Goal: Entertainment & Leisure: Browse casually

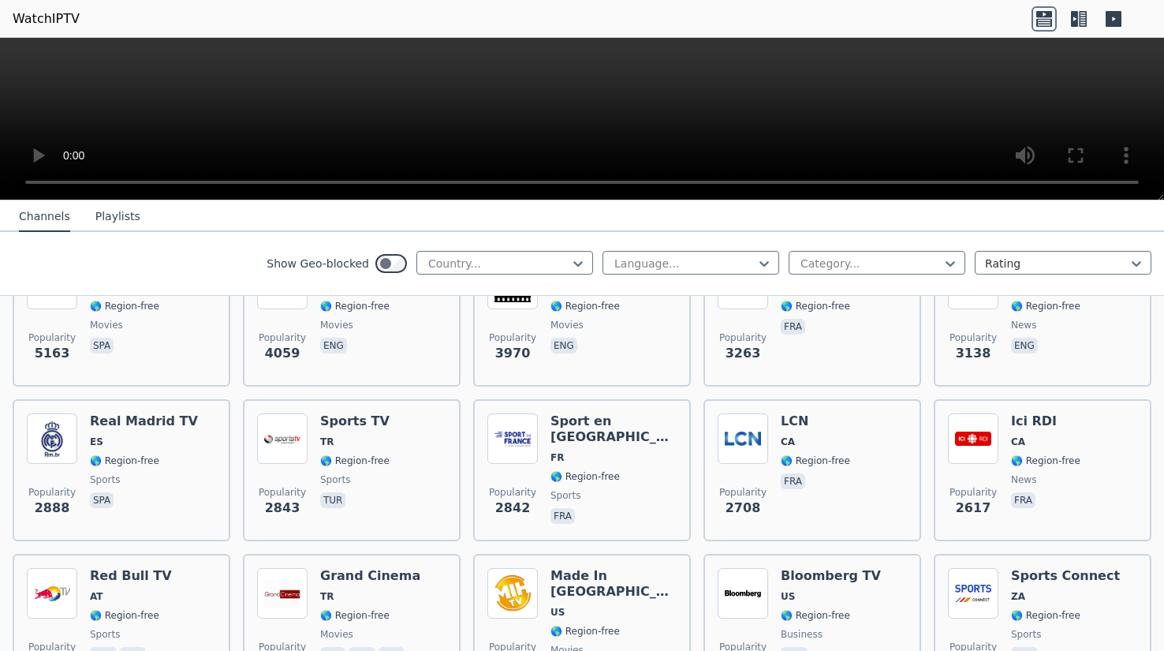
scroll to position [473, 0]
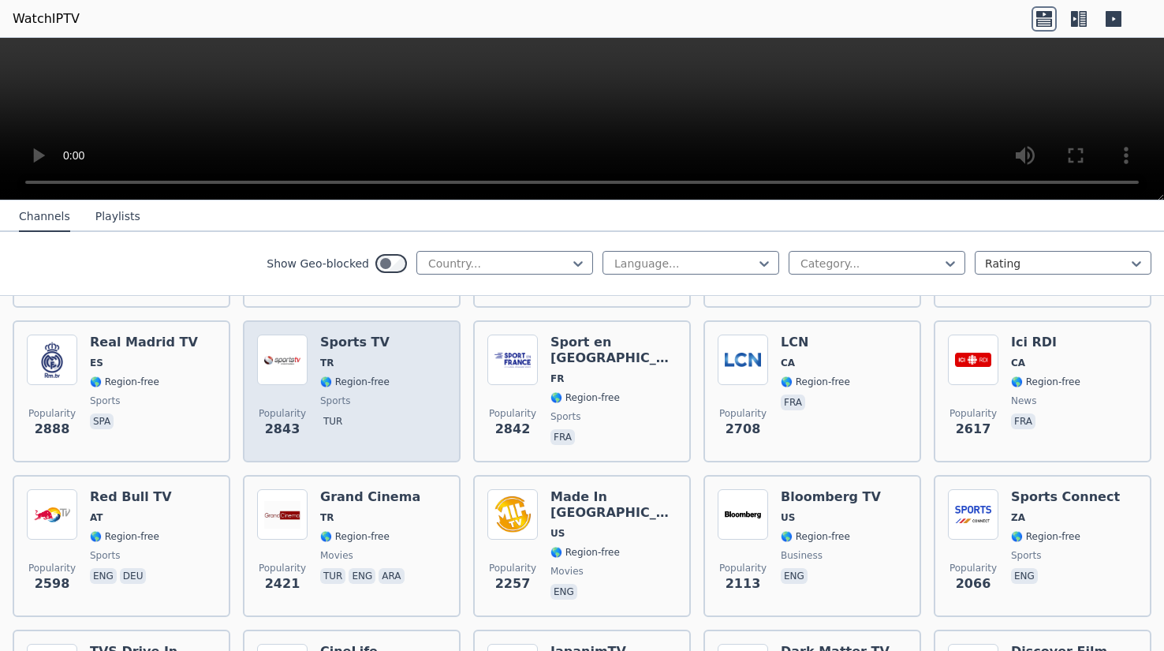
click at [402, 341] on div "Popularity 2843 Sports TV TR 🌎 Region-free sports tur" at bounding box center [351, 391] width 189 height 114
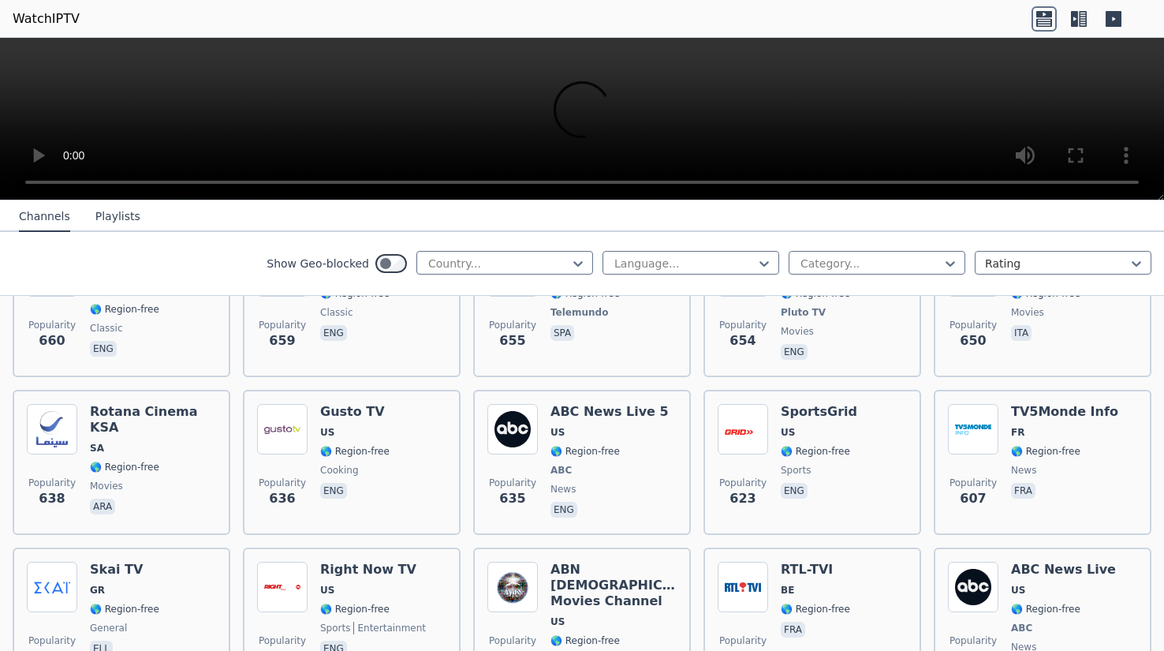
scroll to position [3785, 0]
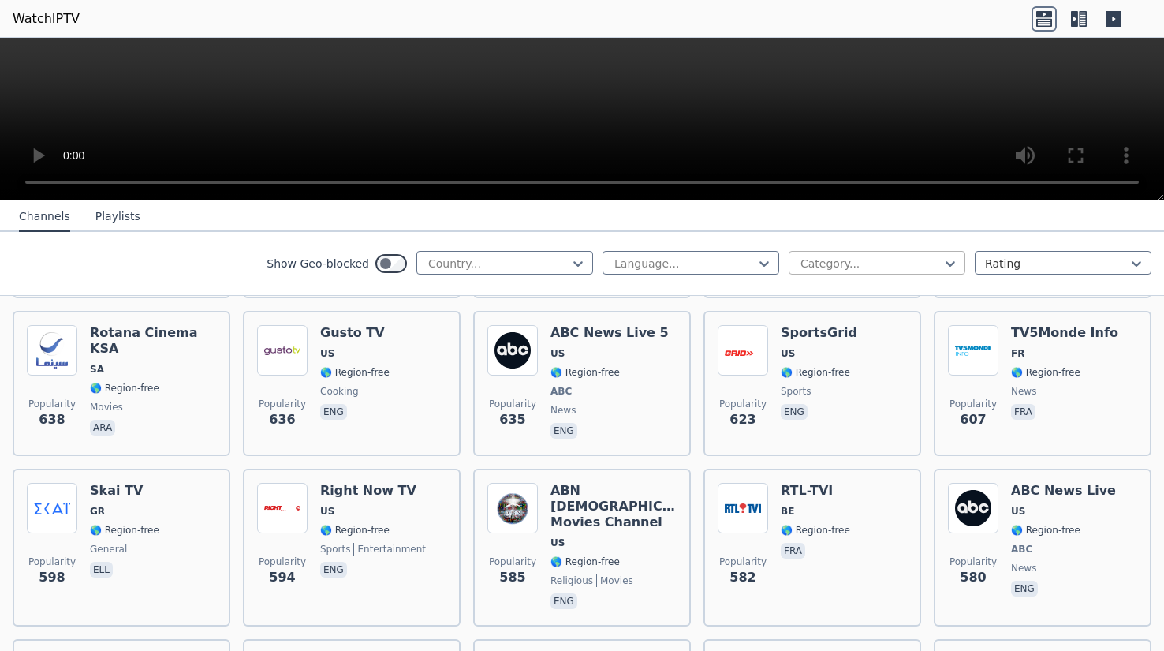
click at [873, 261] on div at bounding box center [871, 263] width 144 height 16
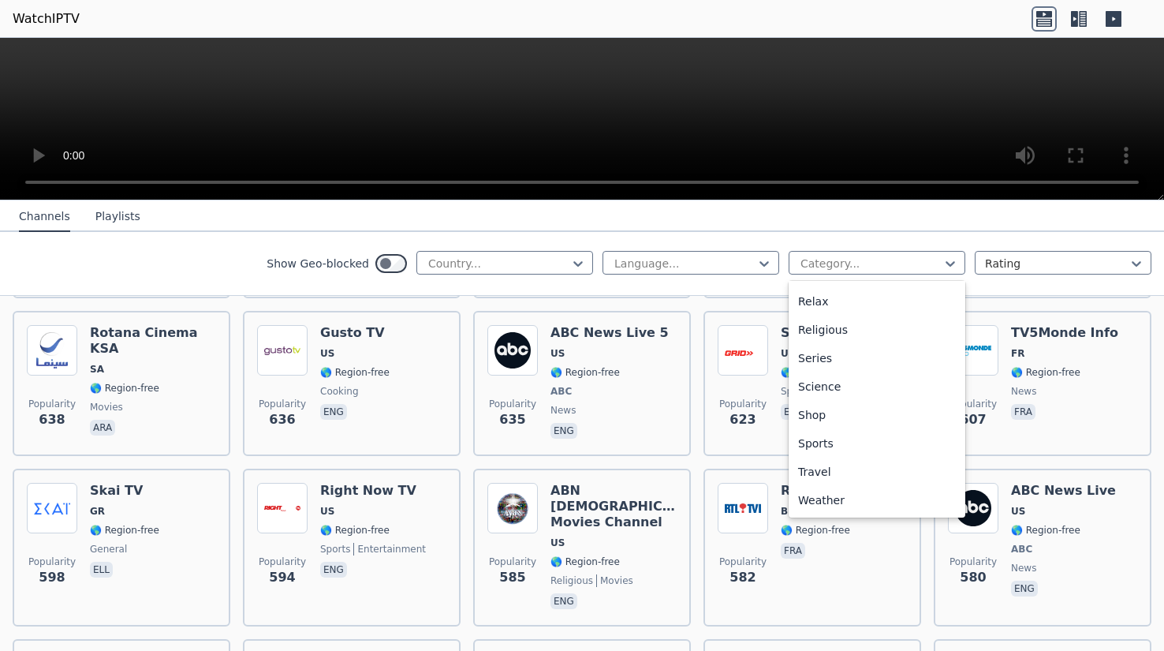
scroll to position [0, 0]
click at [844, 353] on div "Animation" at bounding box center [877, 355] width 177 height 28
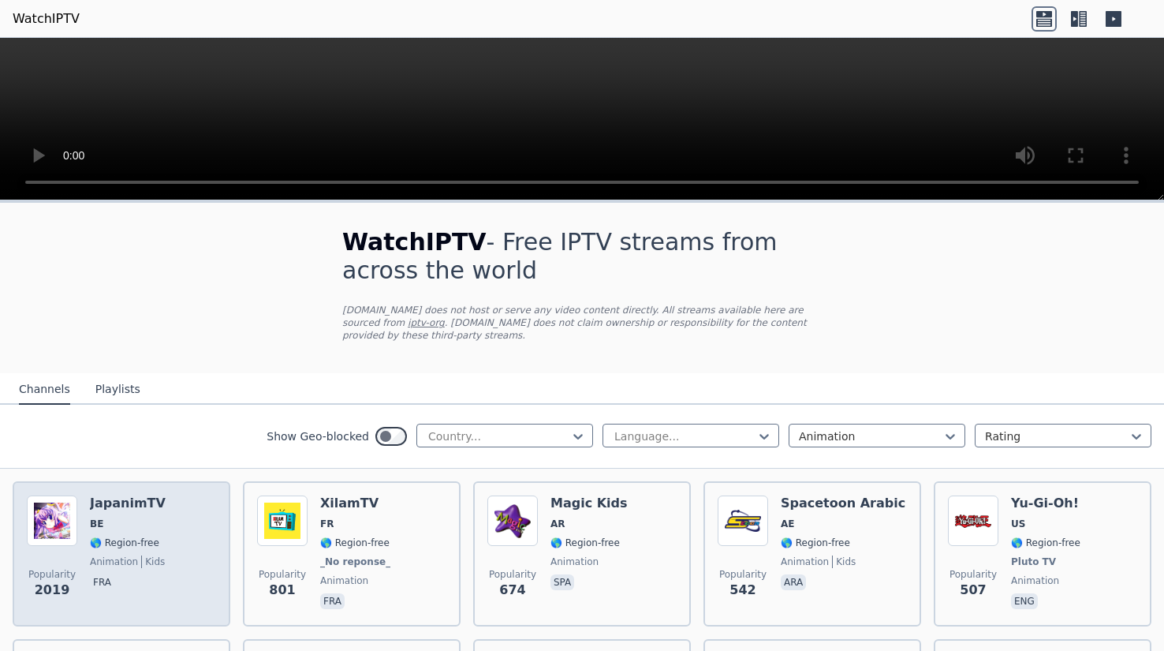
click at [113, 517] on span "BE" at bounding box center [128, 523] width 76 height 13
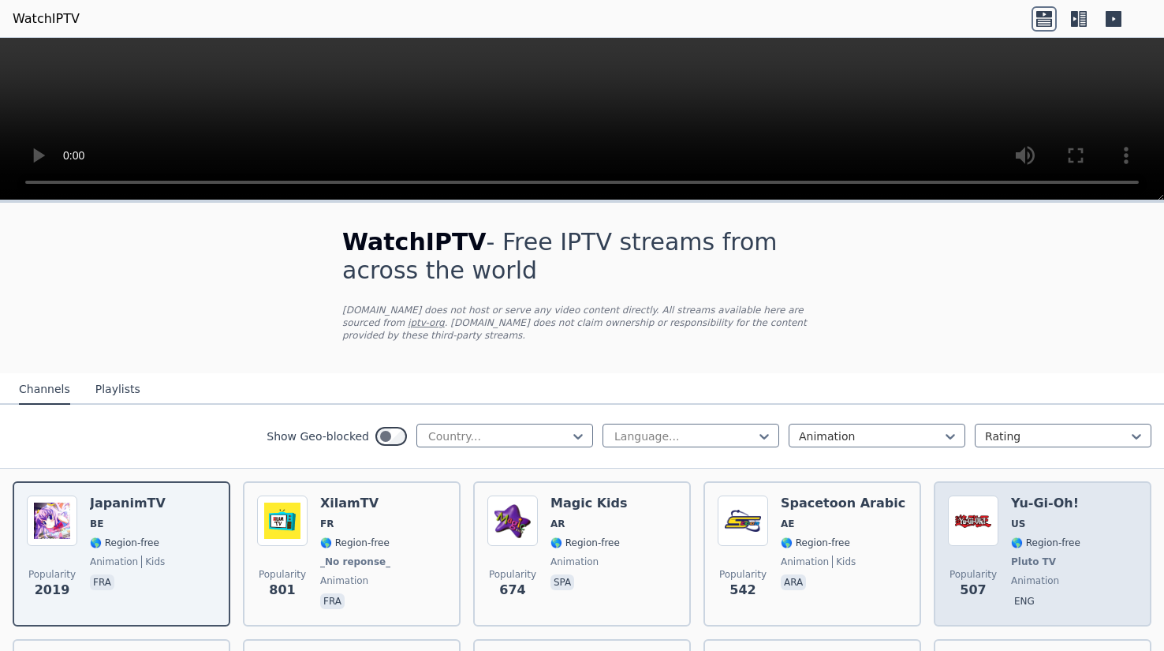
click at [1034, 517] on span "US" at bounding box center [1045, 523] width 69 height 13
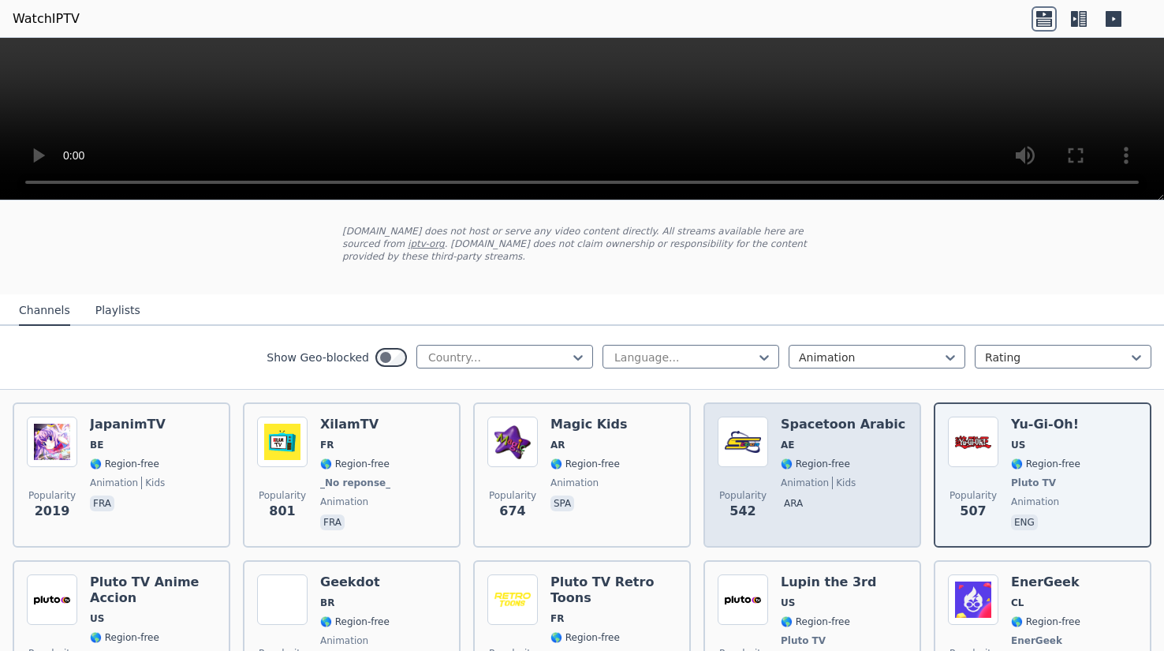
scroll to position [158, 0]
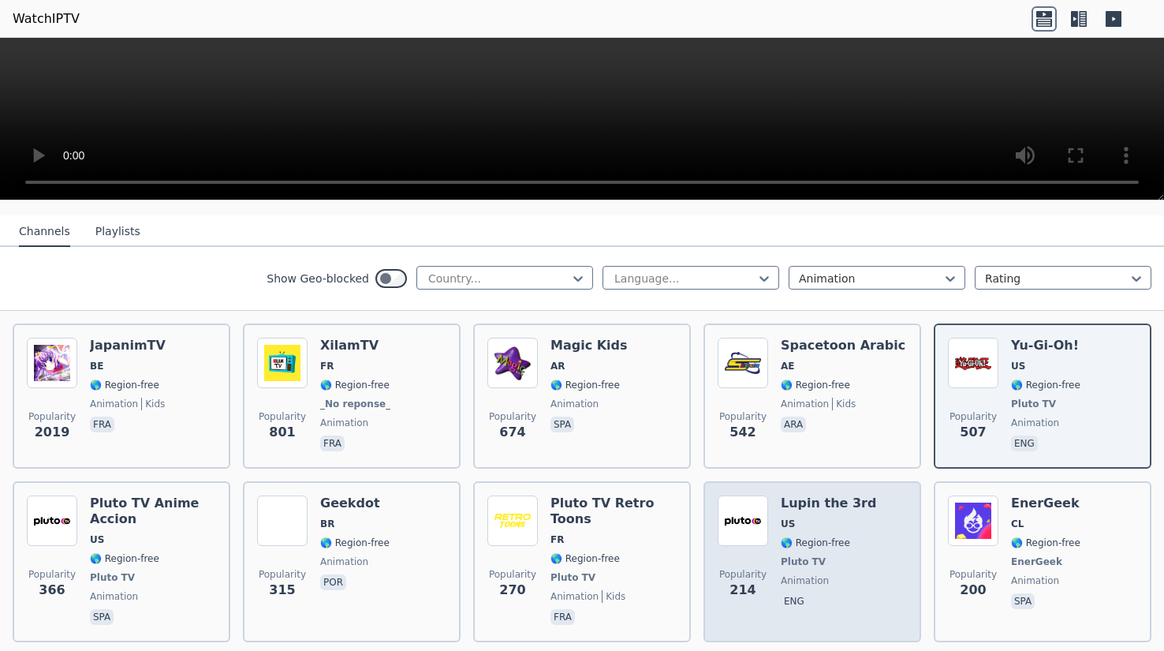
click at [768, 519] on div "Popularity 214 Lupin the 3rd US 🌎 Region-free Pluto TV animation eng" at bounding box center [812, 561] width 189 height 132
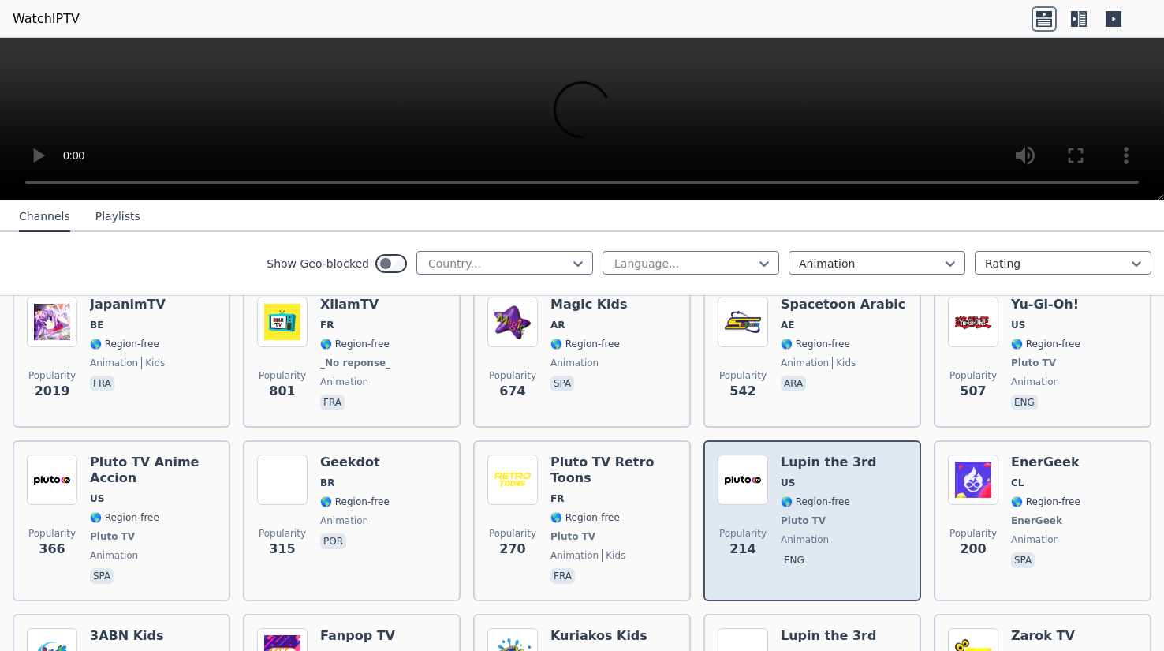
scroll to position [0, 0]
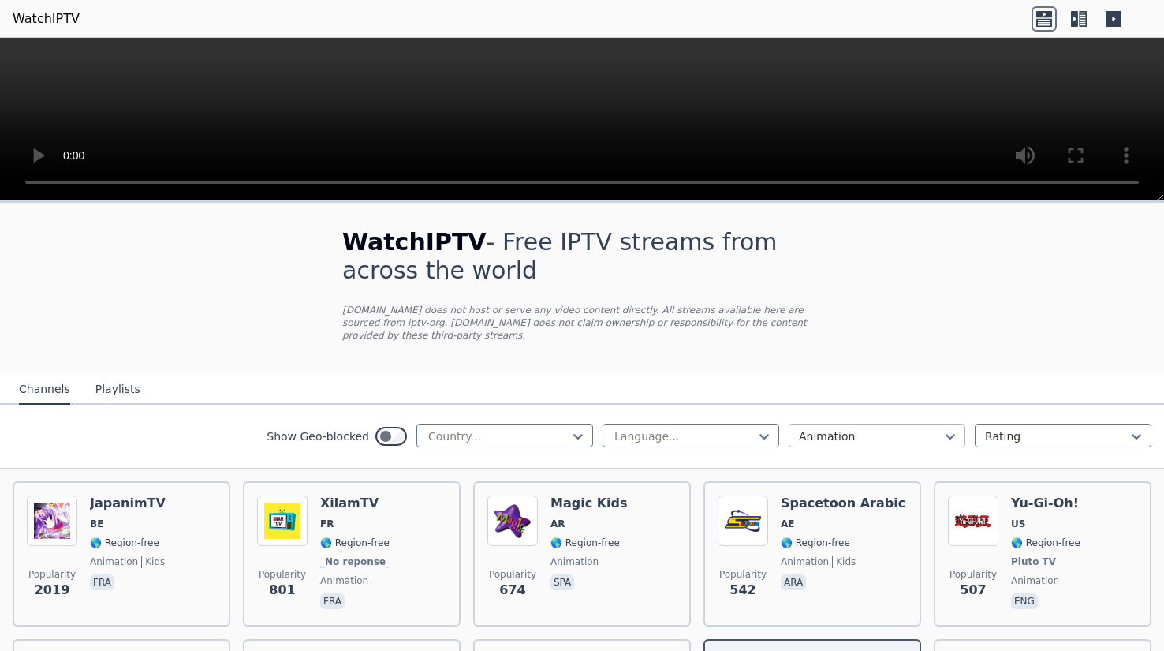
click at [816, 428] on div at bounding box center [871, 436] width 144 height 16
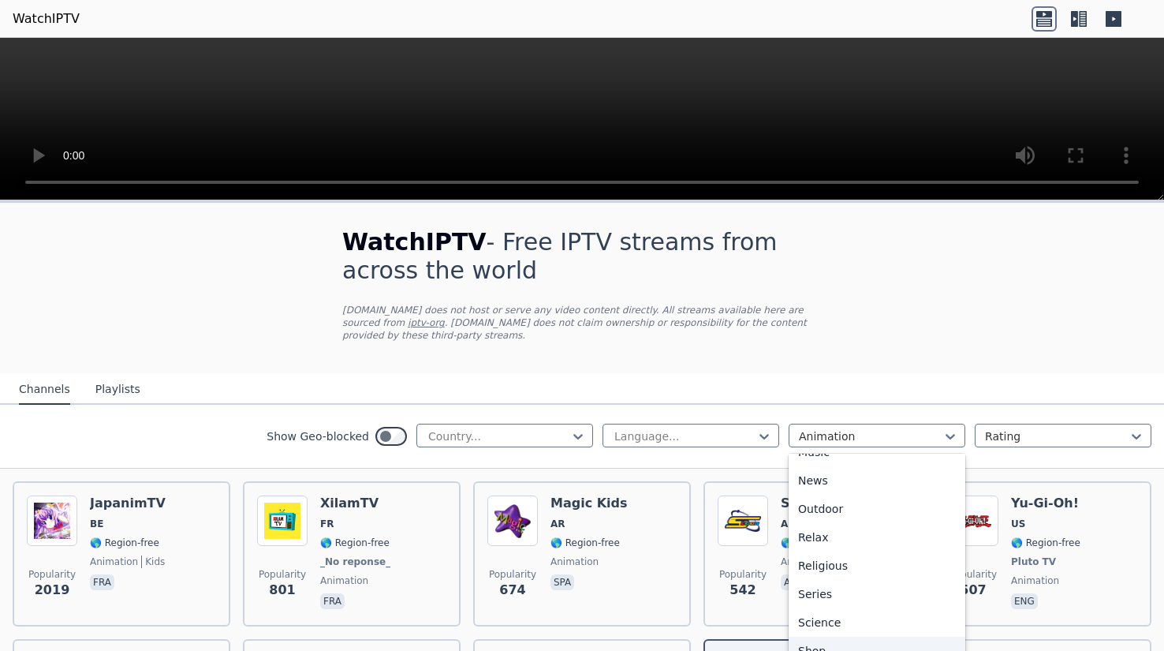
scroll to position [569, 0]
click at [845, 488] on div "Series" at bounding box center [877, 498] width 177 height 28
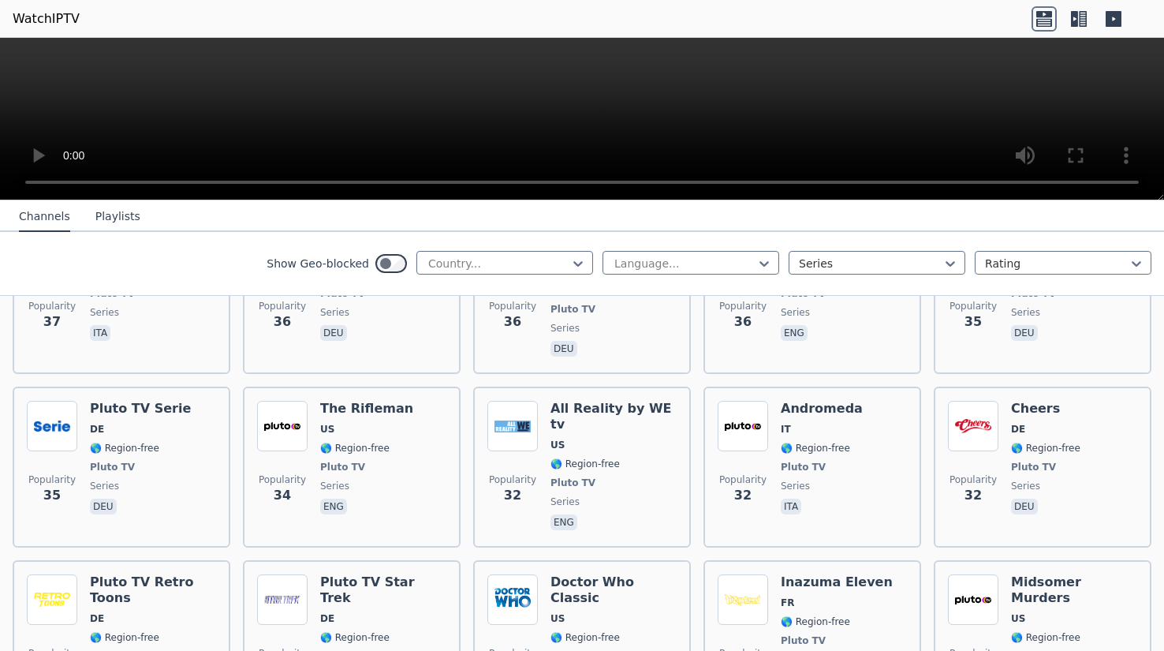
scroll to position [3154, 0]
